Goal: Understand process/instructions

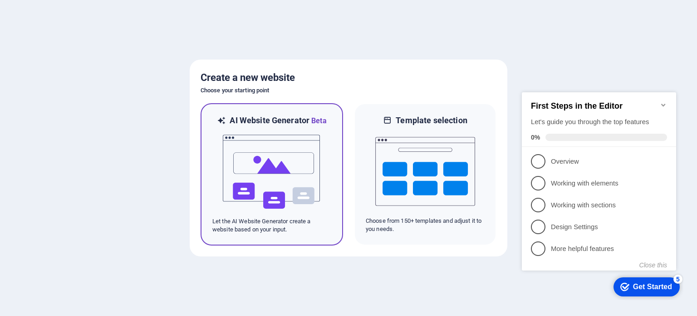
click at [272, 161] on img at bounding box center [272, 171] width 100 height 91
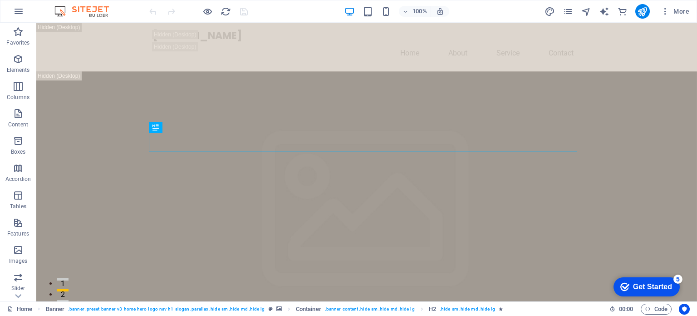
click at [669, 284] on div "Get Started" at bounding box center [652, 286] width 39 height 8
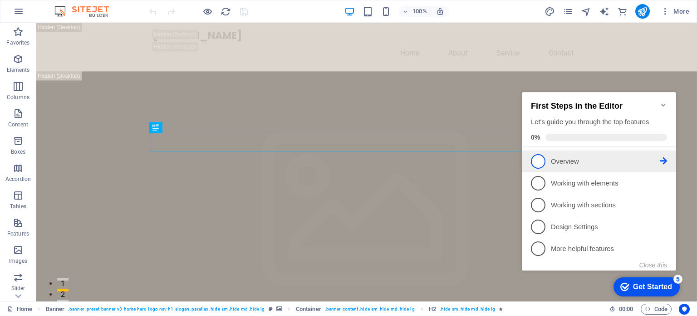
click at [562, 166] on link "1 Overview - incomplete" at bounding box center [599, 161] width 136 height 15
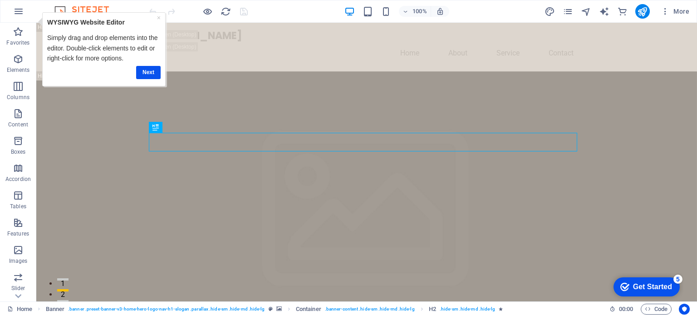
click at [634, 282] on div "Get Started" at bounding box center [652, 286] width 39 height 8
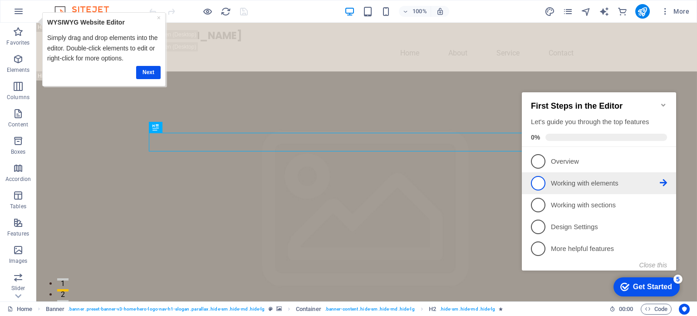
click at [579, 176] on link "2 Working with elements - incomplete" at bounding box center [599, 183] width 136 height 15
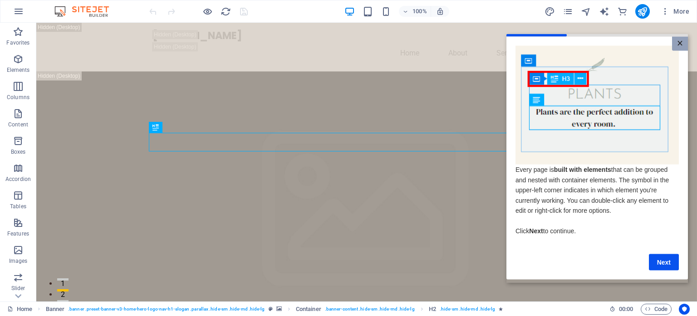
click at [681, 38] on link "×" at bounding box center [680, 43] width 16 height 14
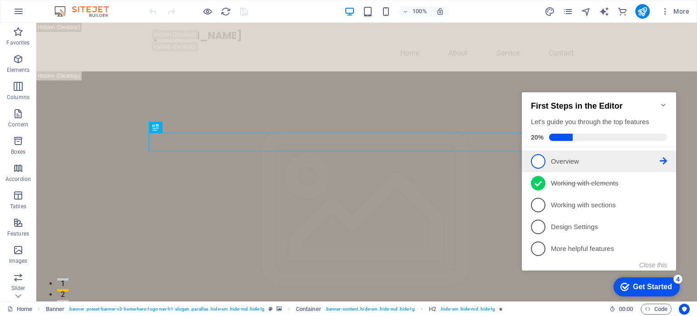
click at [568, 160] on p "Overview - incomplete" at bounding box center [605, 162] width 109 height 10
